Goal: Check status: Check status

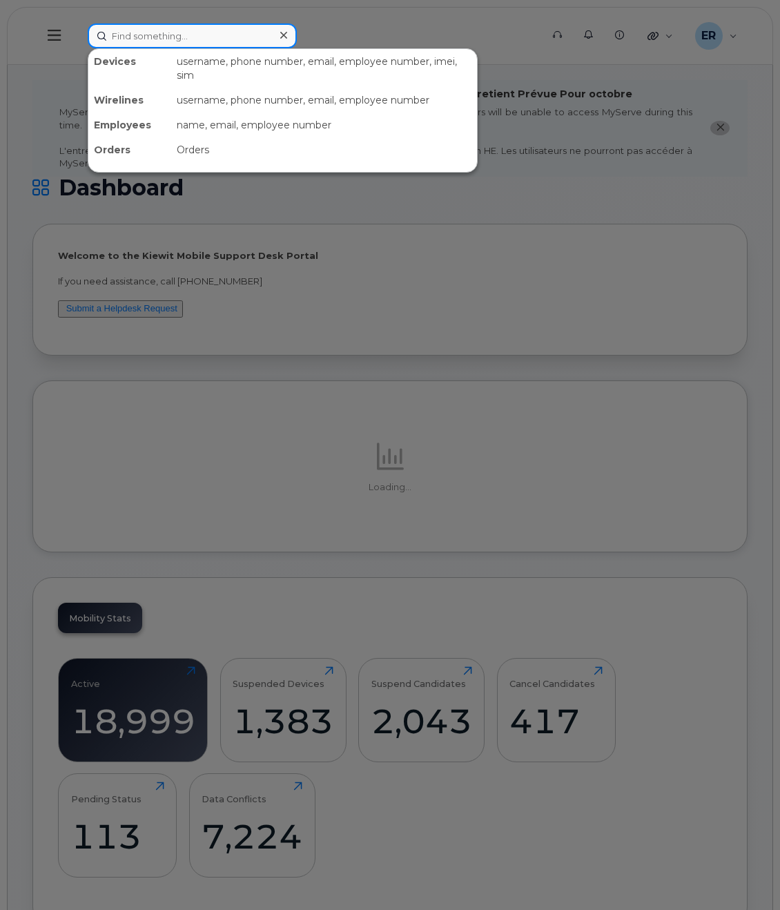
click at [173, 32] on input at bounding box center [192, 35] width 209 height 25
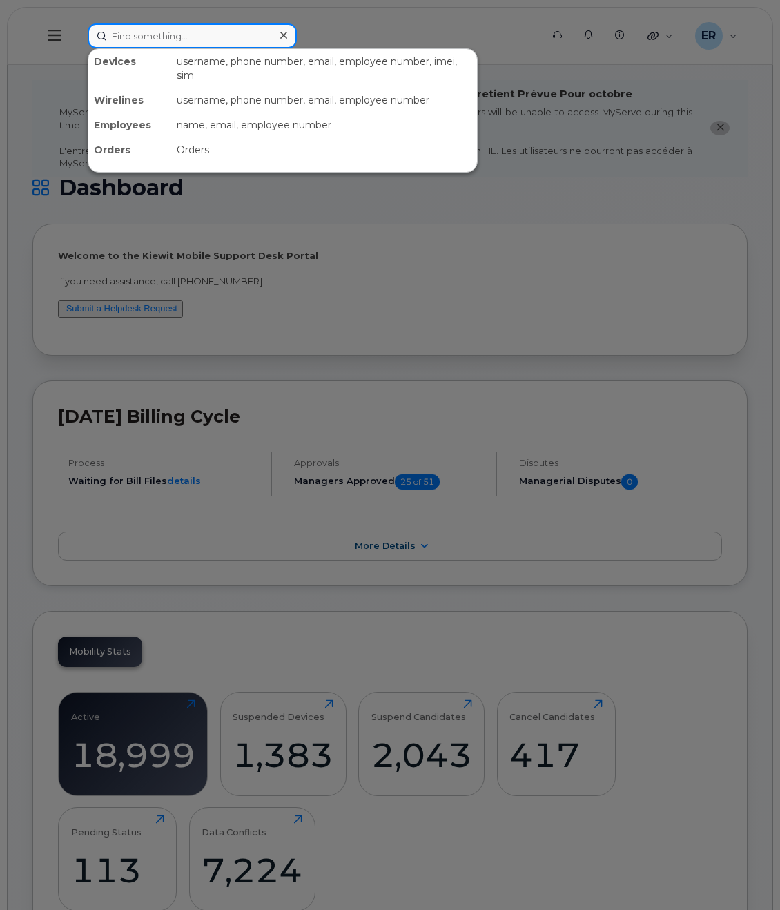
drag, startPoint x: 173, startPoint y: 32, endPoint x: 126, endPoint y: 38, distance: 47.3
click at [126, 38] on input at bounding box center [192, 35] width 209 height 25
paste input "302105"
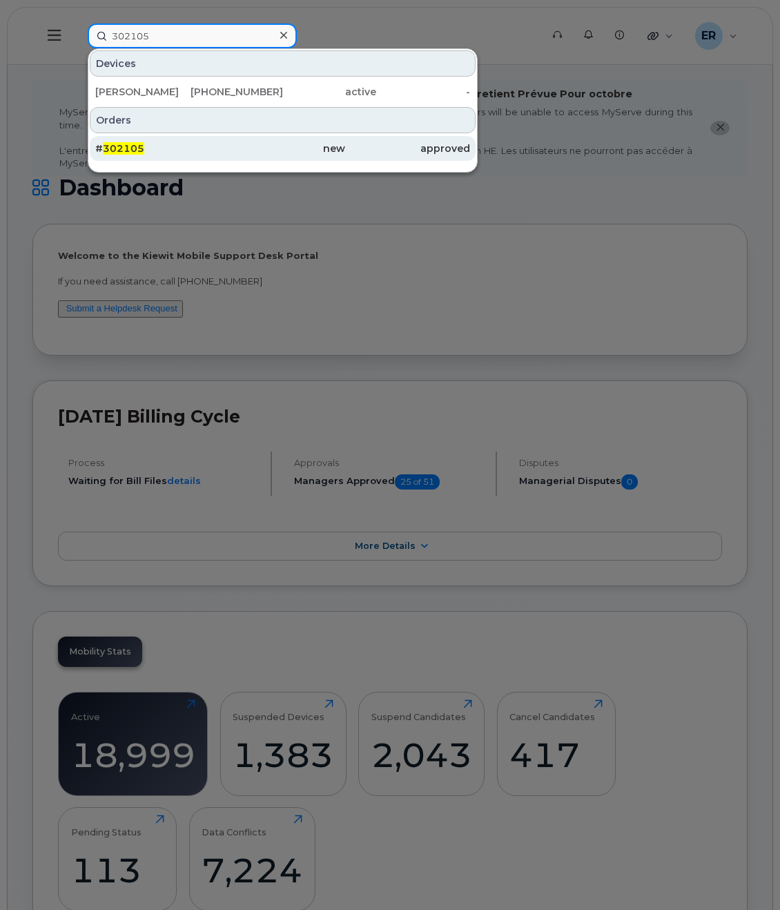
type input "302105"
click at [159, 146] on div "# 302105" at bounding box center [157, 149] width 125 height 14
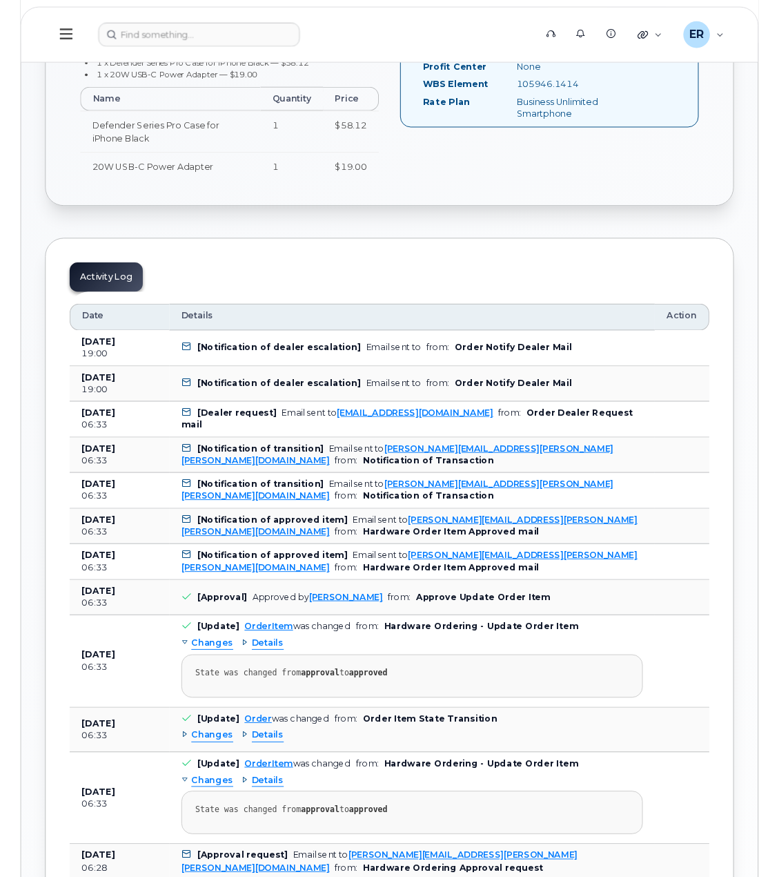
scroll to position [621, 0]
